Goal: Find specific page/section: Find specific page/section

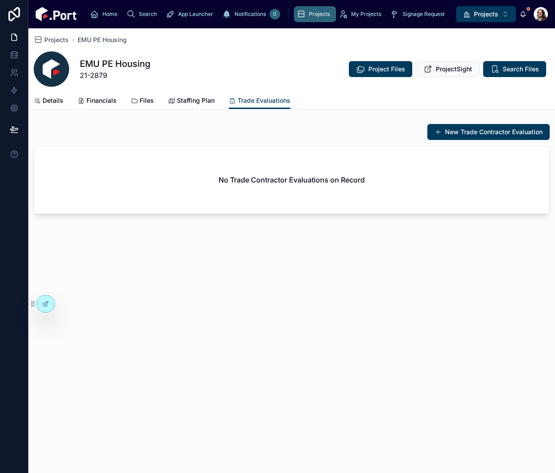
click at [52, 102] on span "Details" at bounding box center [53, 100] width 21 height 9
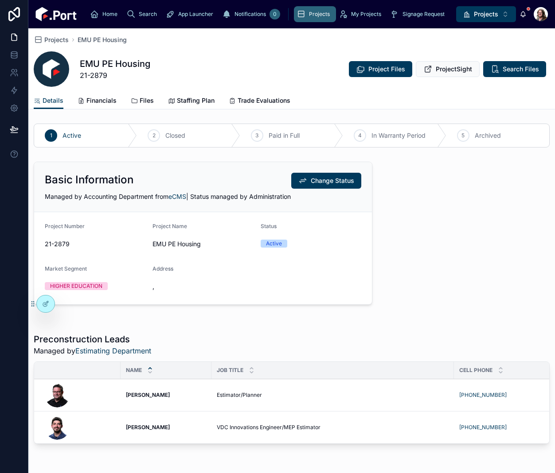
click at [96, 97] on span "Financials" at bounding box center [101, 100] width 30 height 9
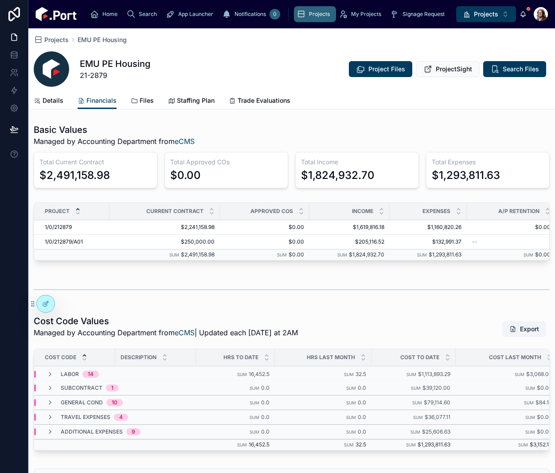
click at [141, 105] on span "Files" at bounding box center [147, 100] width 14 height 9
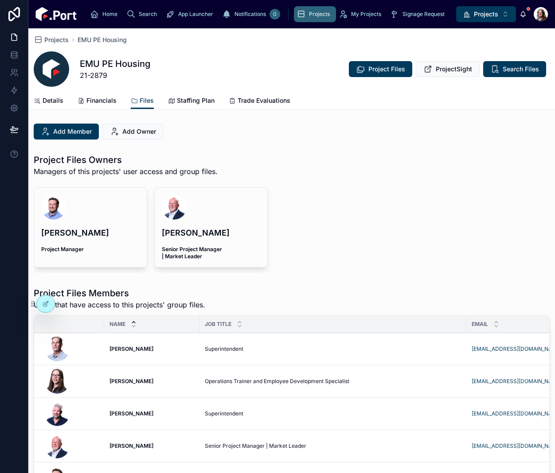
click at [203, 101] on span "Staffing Plan" at bounding box center [196, 100] width 38 height 9
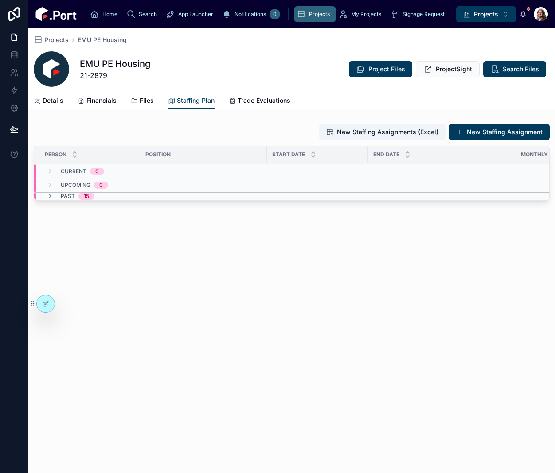
drag, startPoint x: 343, startPoint y: 300, endPoint x: 381, endPoint y: 163, distance: 141.9
click at [343, 298] on div "Projects EMU PE Housing EMU PE Housing 21-2879 Project Files ProjectSight Searc…" at bounding box center [291, 250] width 526 height 445
click at [376, 73] on span "Project Files" at bounding box center [386, 69] width 37 height 9
